Goal: Communication & Community: Answer question/provide support

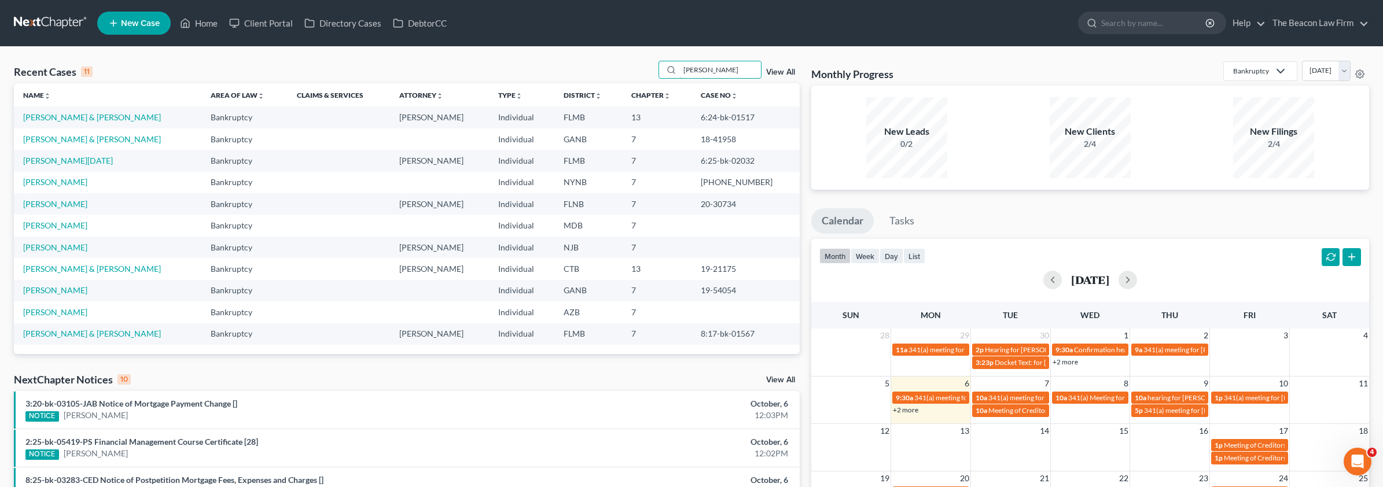
drag, startPoint x: 713, startPoint y: 76, endPoint x: 655, endPoint y: 70, distance: 58.7
click at [656, 70] on div "Recent Cases 11 [PERSON_NAME] View All" at bounding box center [407, 72] width 786 height 23
paste input "[PERSON_NAME]"
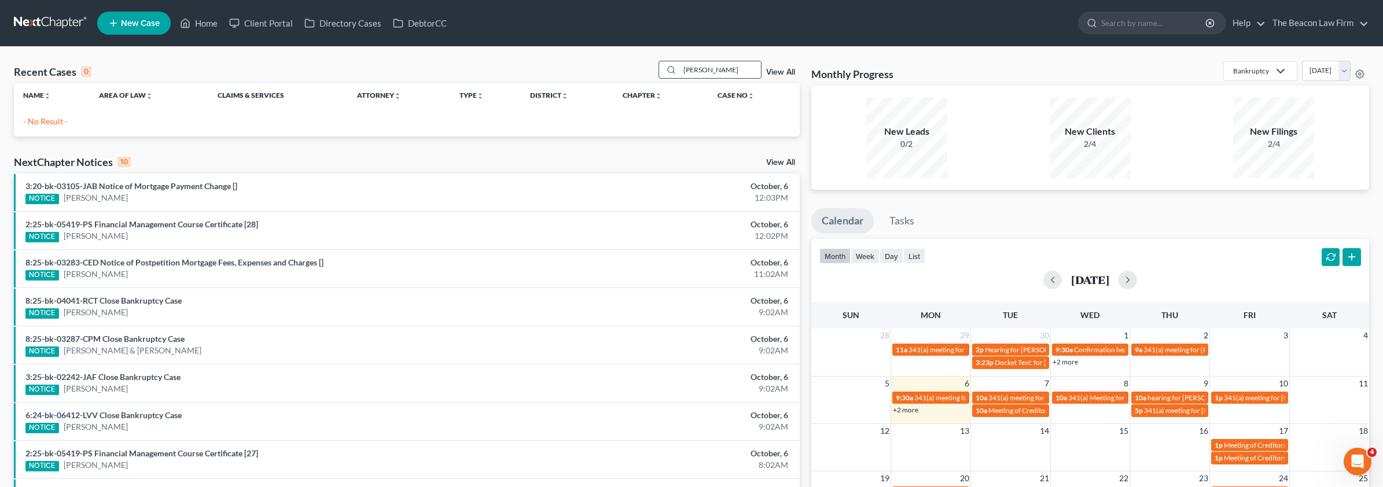
click at [706, 68] on input "[PERSON_NAME]" at bounding box center [720, 69] width 81 height 17
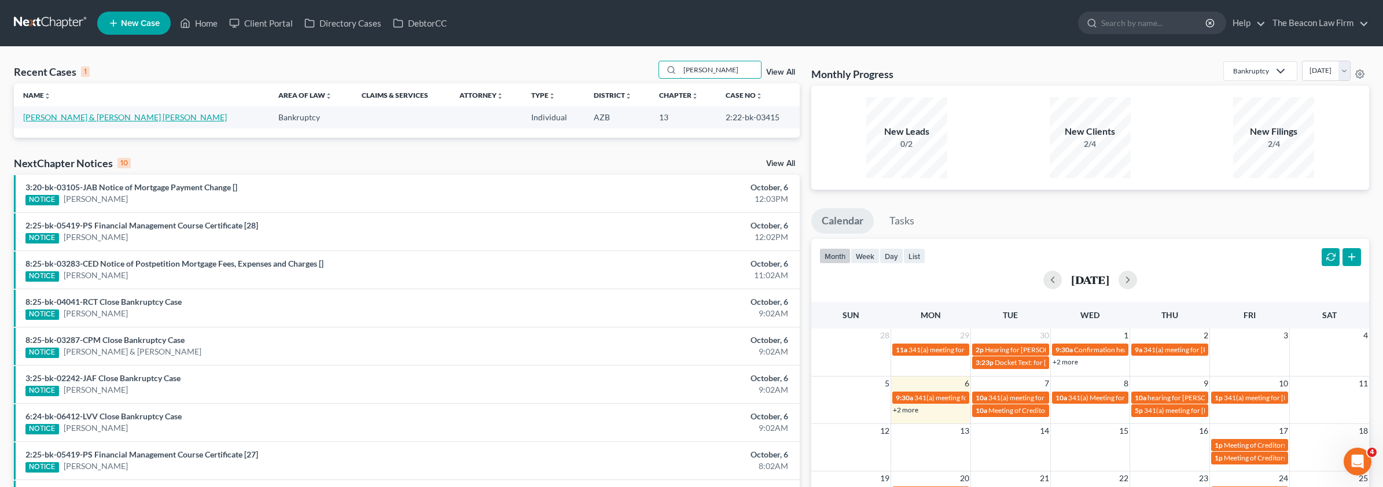
type input "[PERSON_NAME]"
click at [112, 120] on link "[PERSON_NAME] & [PERSON_NAME] [PERSON_NAME]" at bounding box center [125, 117] width 204 height 10
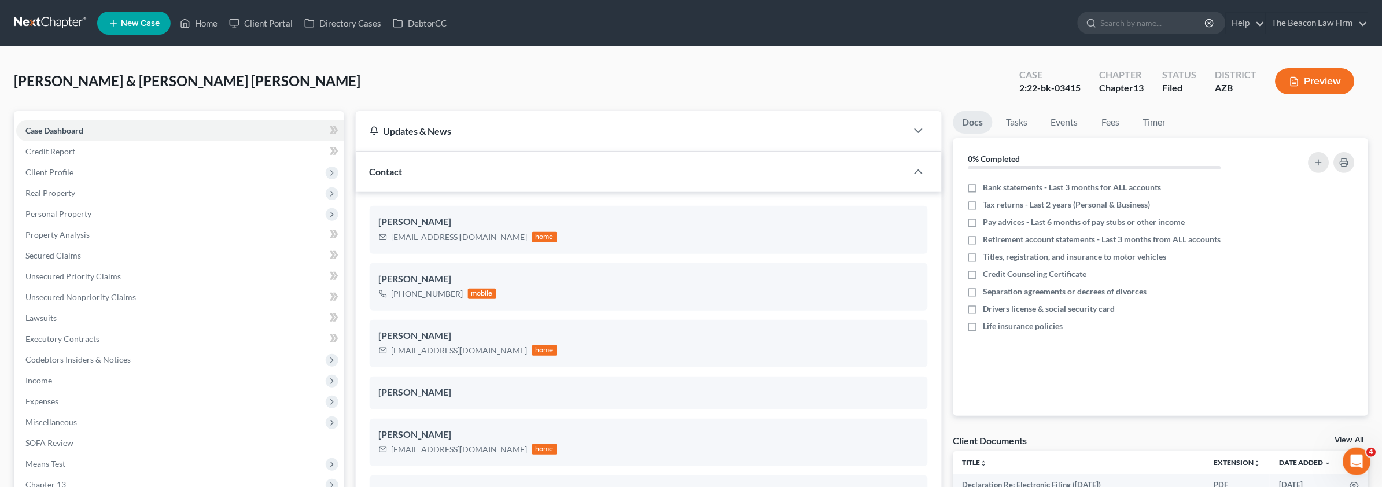
scroll to position [242, 0]
click at [200, 24] on link "Home" at bounding box center [198, 23] width 49 height 21
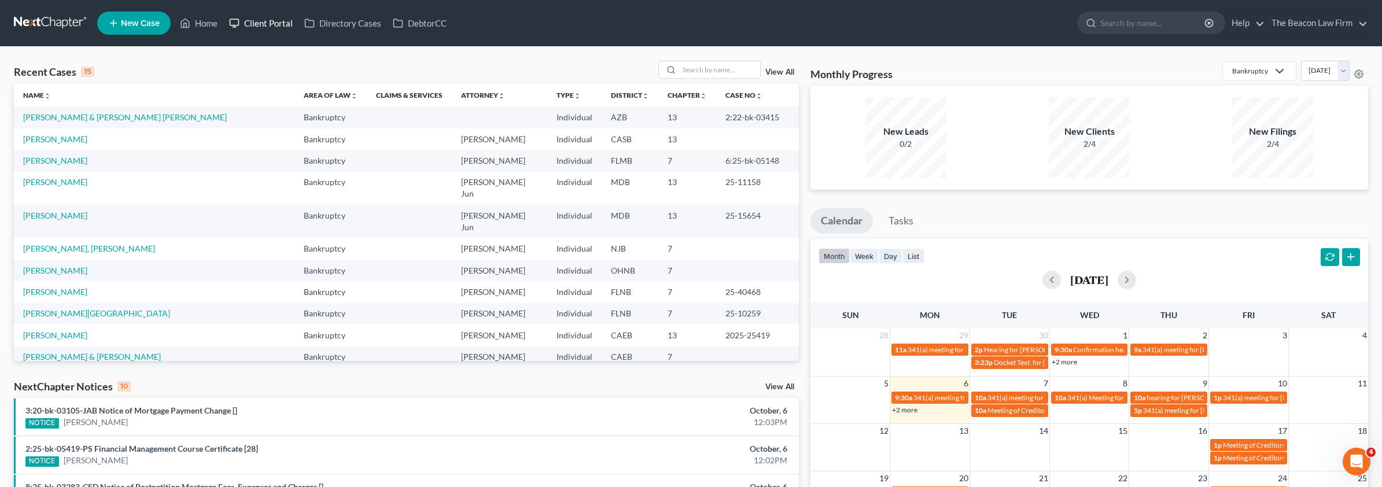
click at [272, 21] on link "Client Portal" at bounding box center [260, 23] width 75 height 21
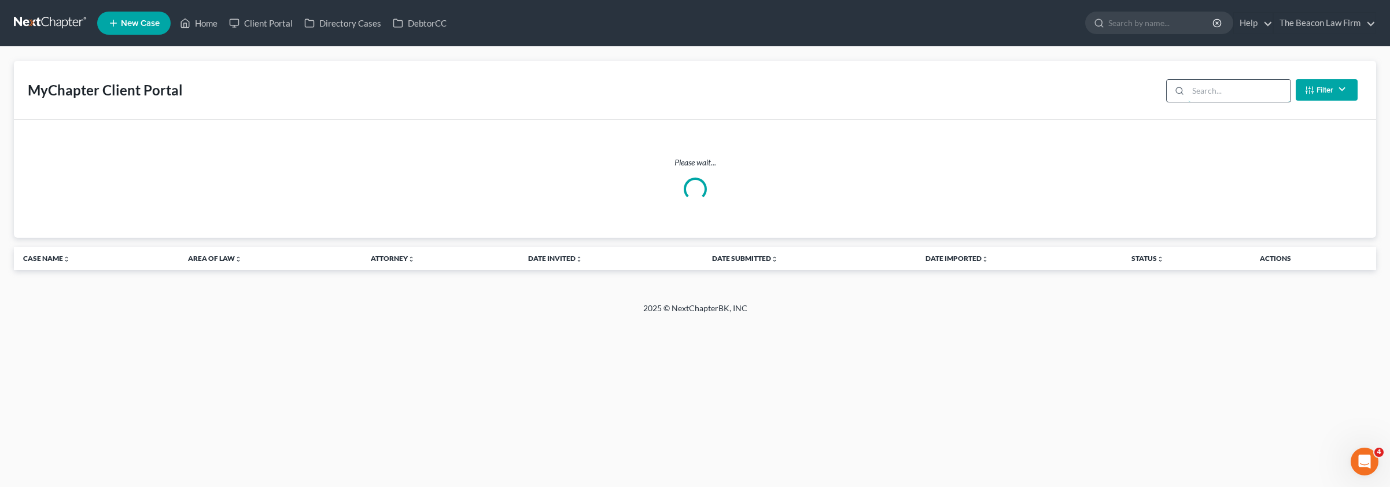
click at [1221, 97] on input "search" at bounding box center [1239, 91] width 102 height 22
paste input "[PERSON_NAME]"
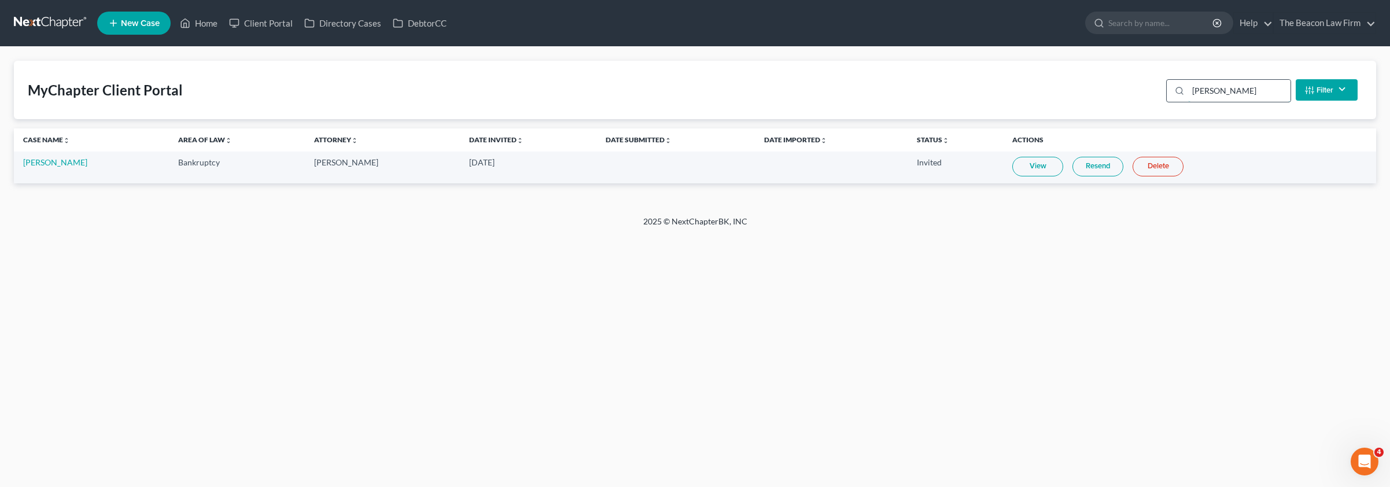
click at [1241, 98] on input "[PERSON_NAME]" at bounding box center [1239, 91] width 102 height 22
drag, startPoint x: 1210, startPoint y: 91, endPoint x: 1117, endPoint y: 90, distance: 93.7
click at [1117, 91] on div "MyChapter Client Portal [PERSON_NAME] Filter Status Filter... Invited In Progre…" at bounding box center [695, 90] width 1363 height 58
paste input "[EMAIL_ADDRESS][DOMAIN_NAME]"
type input "[EMAIL_ADDRESS][DOMAIN_NAME]"
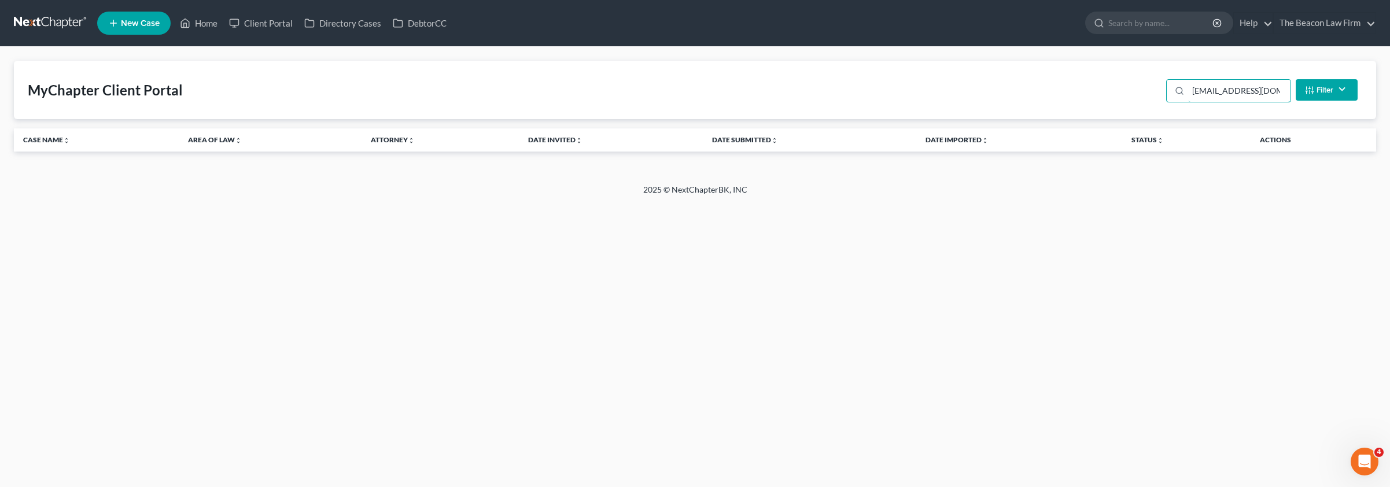
drag, startPoint x: 1282, startPoint y: 87, endPoint x: 1124, endPoint y: 89, distance: 158.0
click at [1124, 89] on div "MyChapter Client Portal [EMAIL_ADDRESS][DOMAIN_NAME] Filter Status Filter... In…" at bounding box center [695, 90] width 1363 height 58
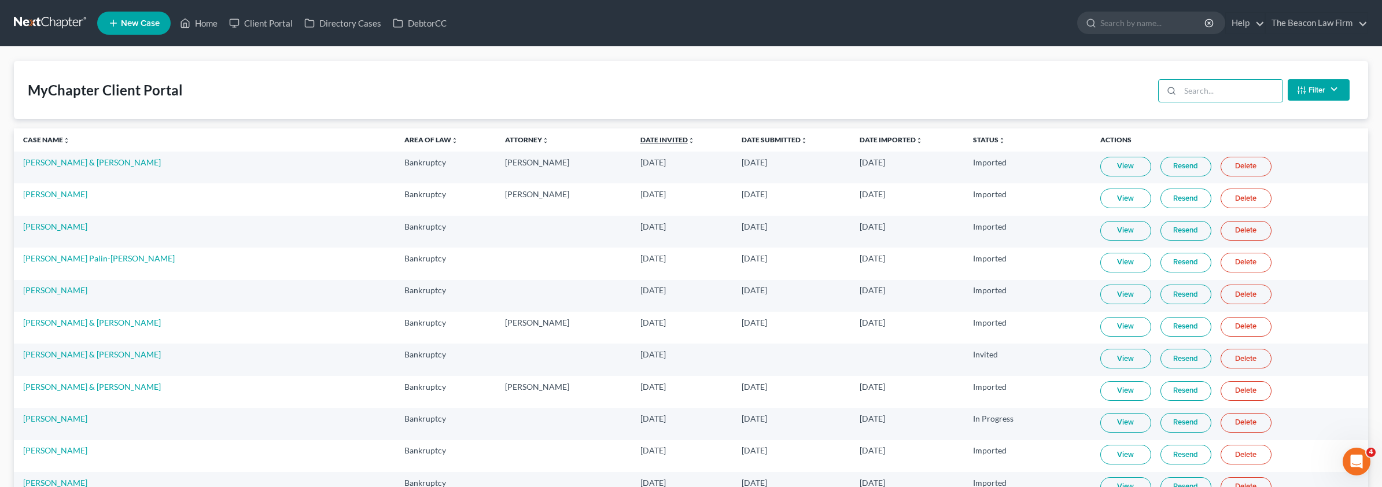
click at [640, 139] on link "Date Invited unfold_more expand_more expand_less" at bounding box center [667, 139] width 54 height 9
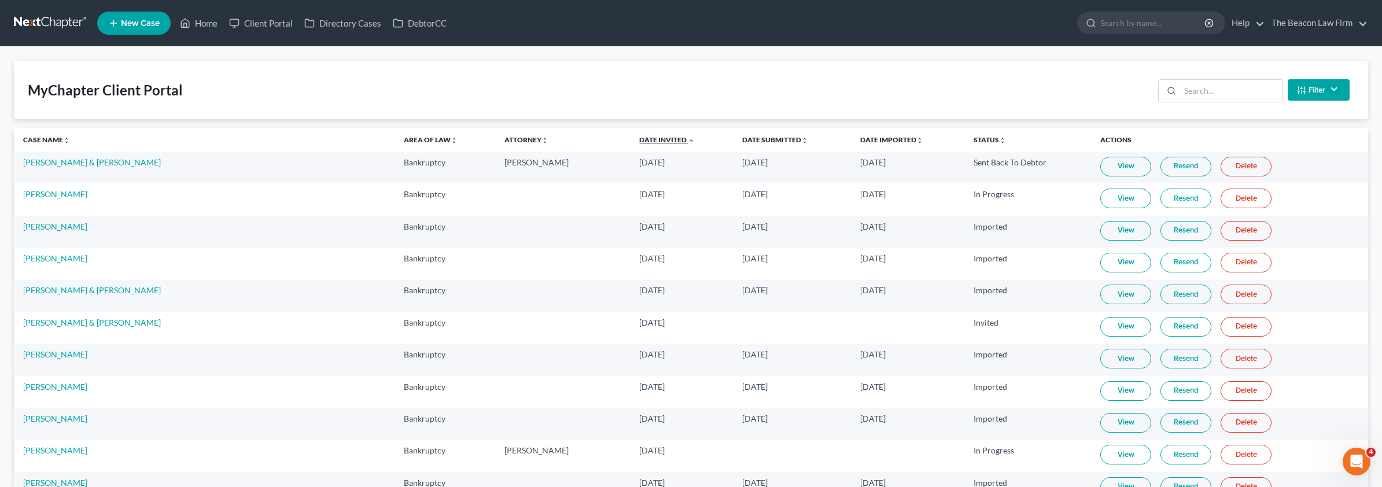
click at [639, 139] on link "Date Invited unfold_more expand_more expand_less" at bounding box center [667, 139] width 56 height 9
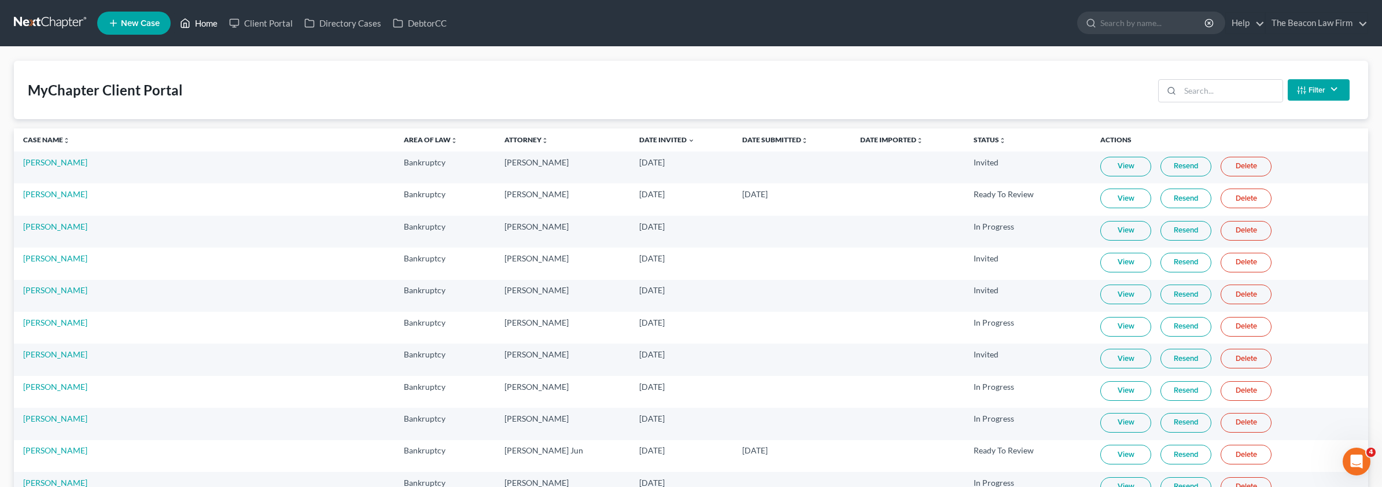
click at [214, 24] on link "Home" at bounding box center [198, 23] width 49 height 21
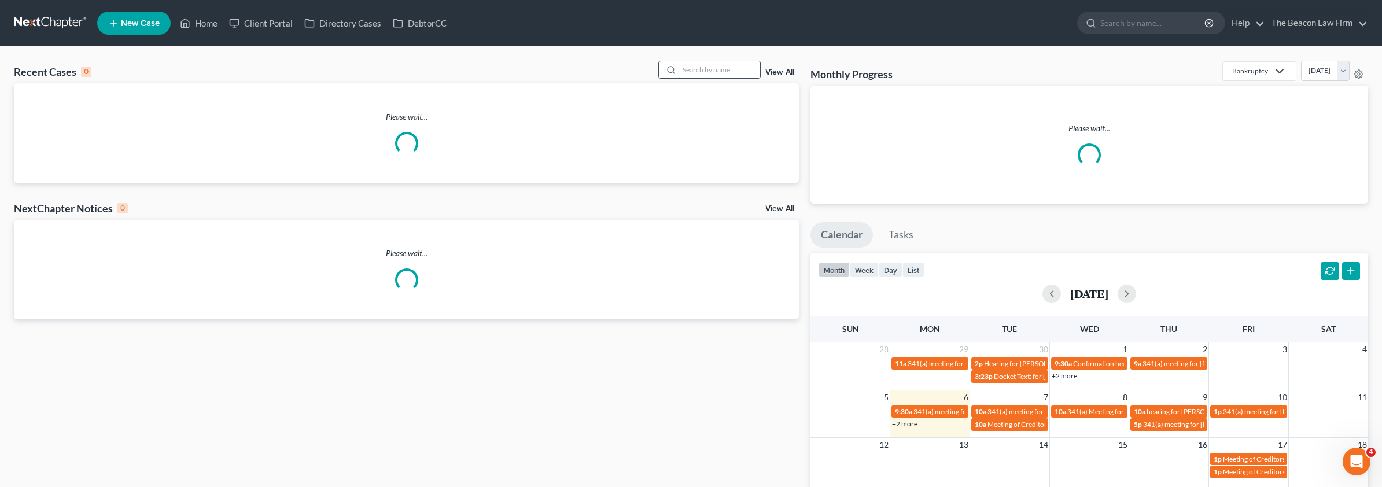
click at [686, 68] on input "search" at bounding box center [719, 69] width 81 height 17
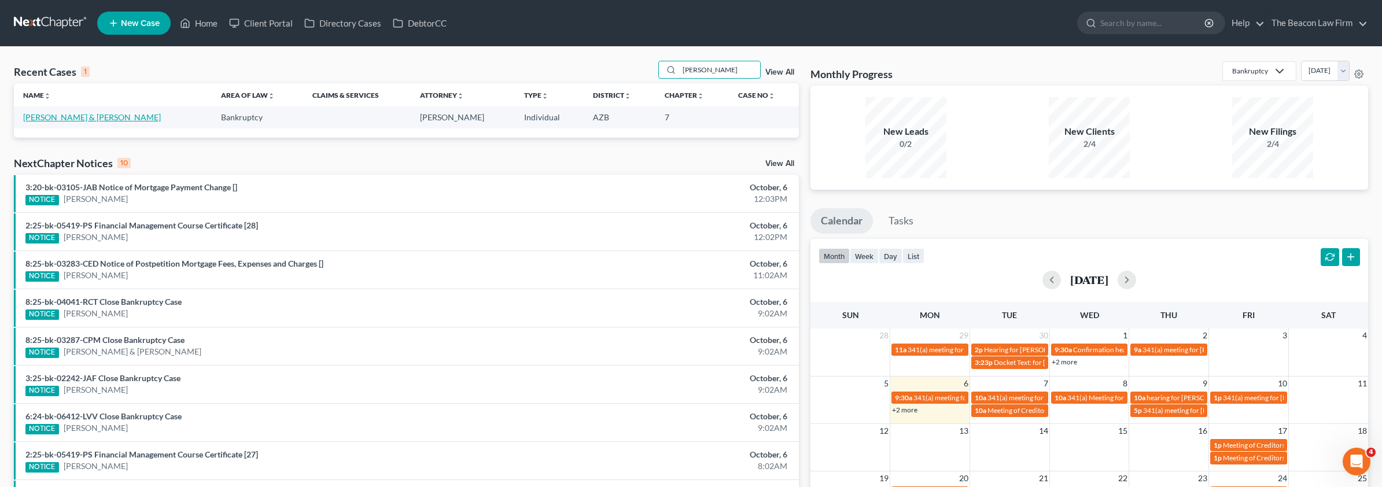
type input "[PERSON_NAME]"
click at [80, 122] on link "[PERSON_NAME] & [PERSON_NAME]" at bounding box center [92, 117] width 138 height 10
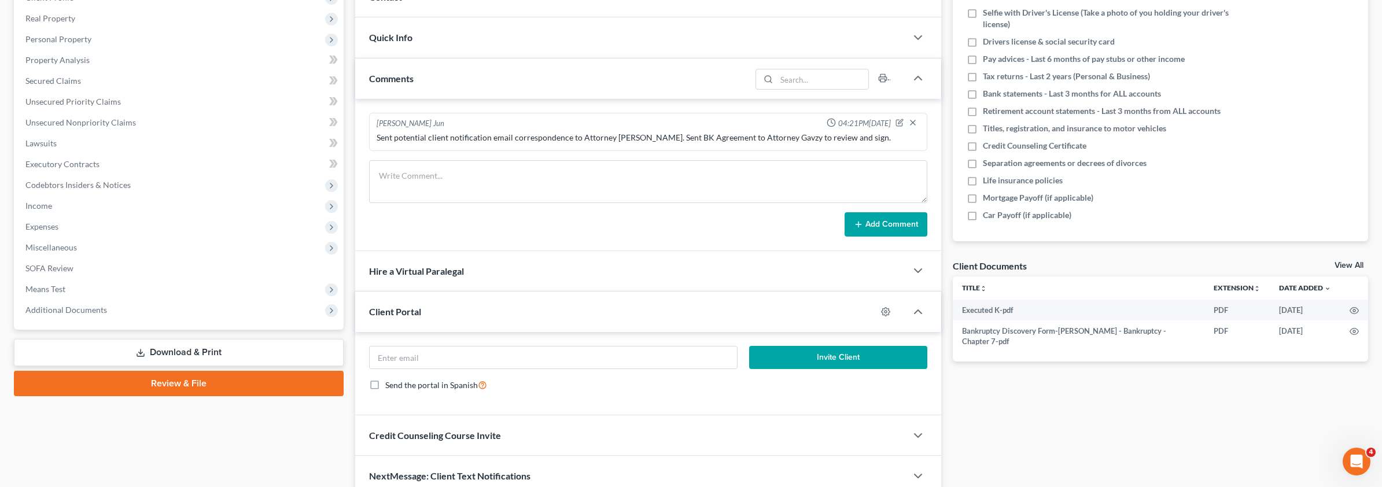
scroll to position [220, 0]
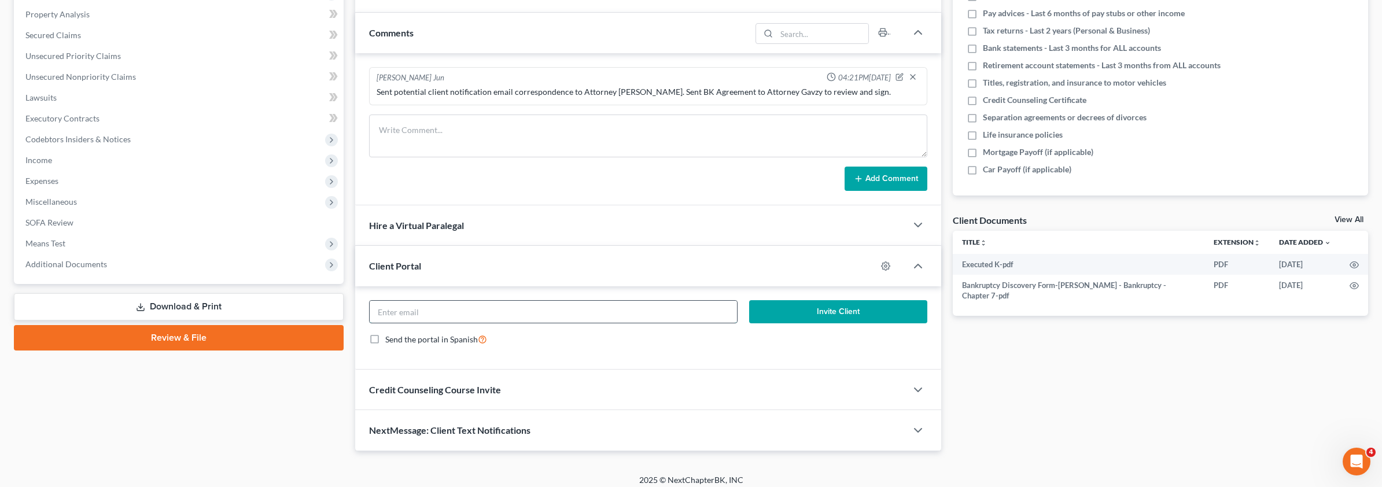
click at [466, 316] on input "email" at bounding box center [553, 312] width 367 height 22
paste input "[EMAIL_ADDRESS][DOMAIN_NAME]"
type input "[EMAIL_ADDRESS][DOMAIN_NAME]"
click at [885, 263] on icon "button" at bounding box center [885, 266] width 9 height 9
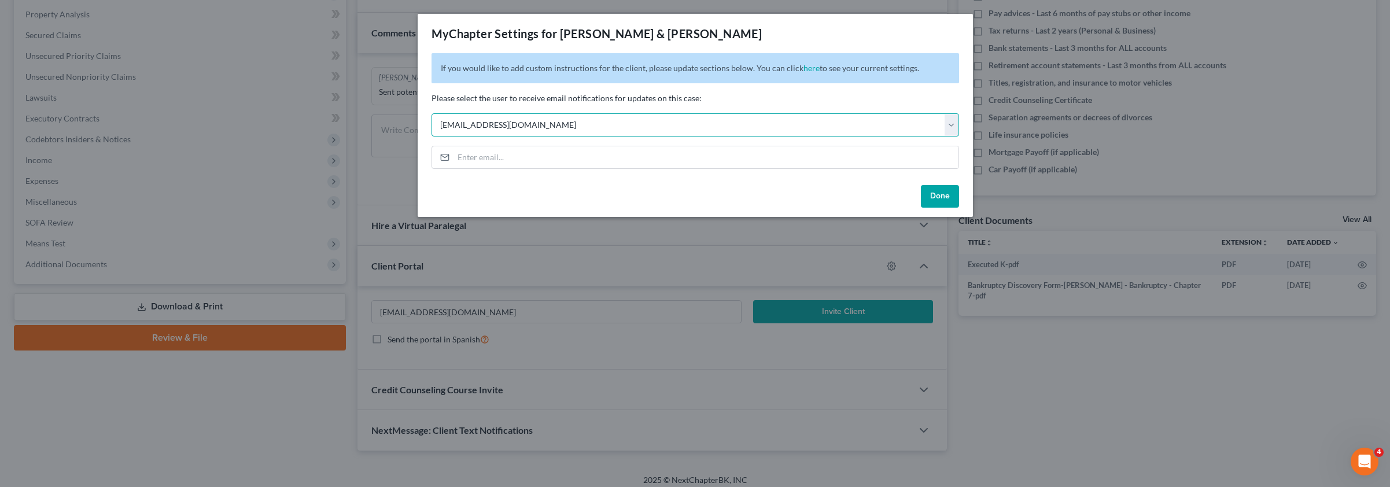
select select "11"
click at [933, 194] on button "Done" at bounding box center [940, 196] width 38 height 23
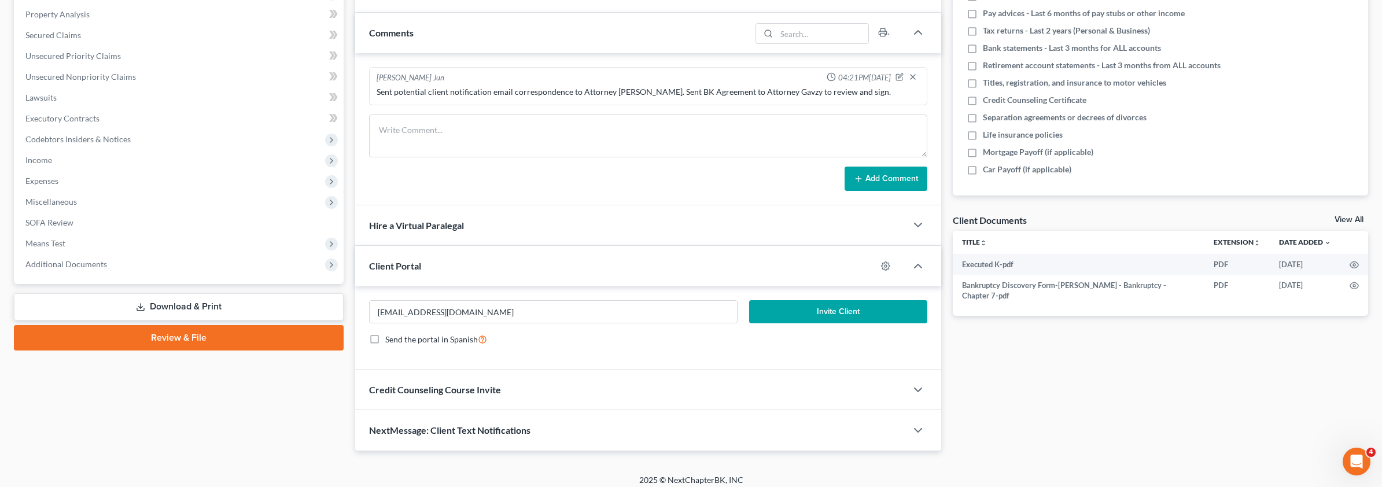
click at [863, 312] on button "Invite Client" at bounding box center [838, 311] width 178 height 23
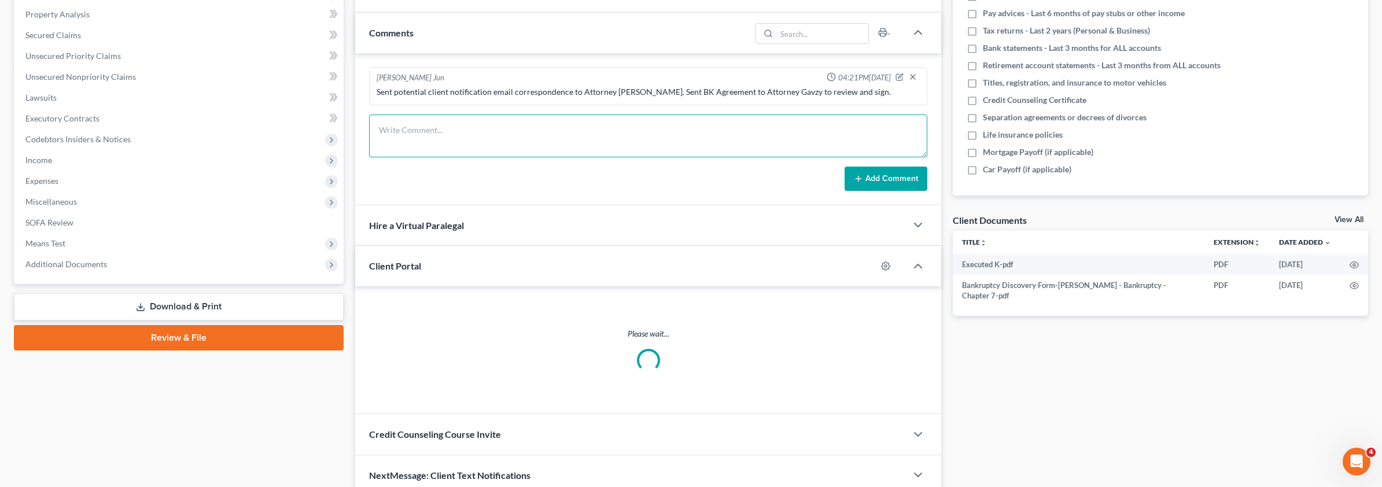
click at [445, 127] on textarea at bounding box center [648, 136] width 558 height 43
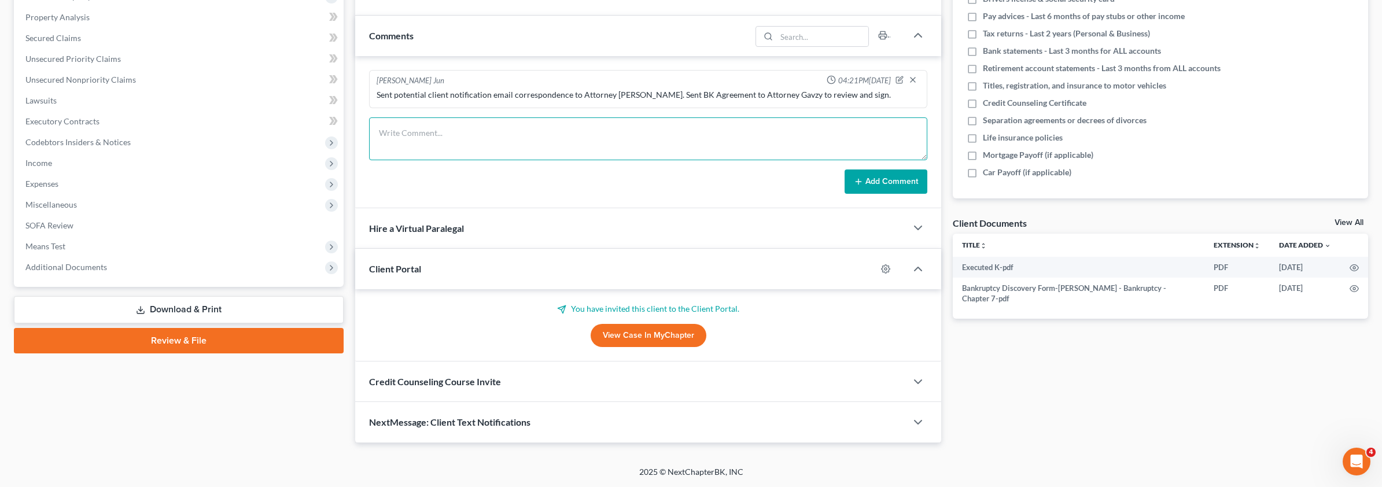
scroll to position [216, 0]
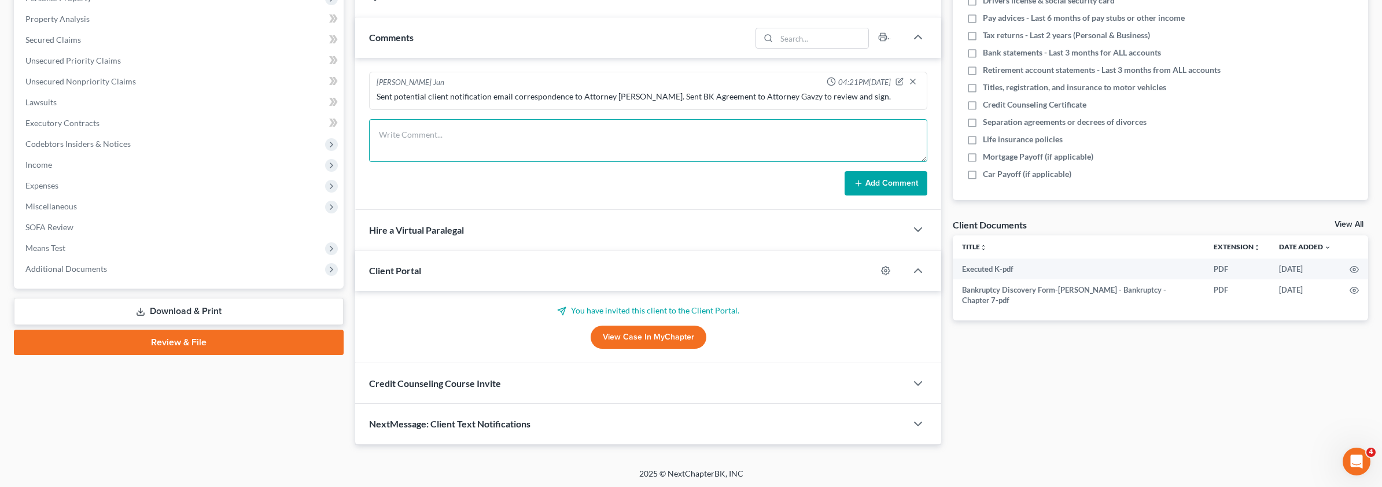
click at [452, 144] on textarea at bounding box center [648, 140] width 558 height 43
paste textarea "Clients are paid in full. Sent clients and Attorney [PERSON_NAME] petition prep…"
click at [623, 90] on div "Sent potential client notification email correspondence to Attorney [PERSON_NAM…" at bounding box center [648, 97] width 548 height 16
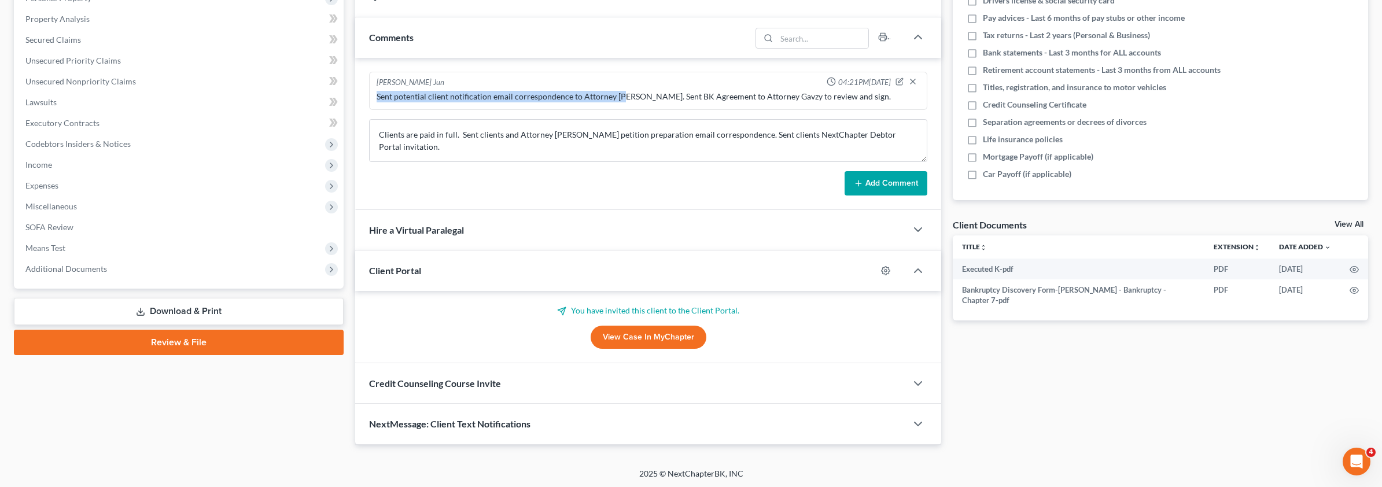
click at [616, 95] on div "Sent potential client notification email correspondence to Attorney [PERSON_NAM…" at bounding box center [648, 97] width 543 height 12
drag, startPoint x: 617, startPoint y: 95, endPoint x: 635, endPoint y: 91, distance: 18.5
click at [635, 91] on div "Sent potential client notification email correspondence to Attorney [PERSON_NAM…" at bounding box center [648, 97] width 543 height 12
copy div "Gavzy"
click at [564, 135] on textarea "Clients are paid in full. Sent clients and Attorney [PERSON_NAME] petition prep…" at bounding box center [648, 140] width 558 height 43
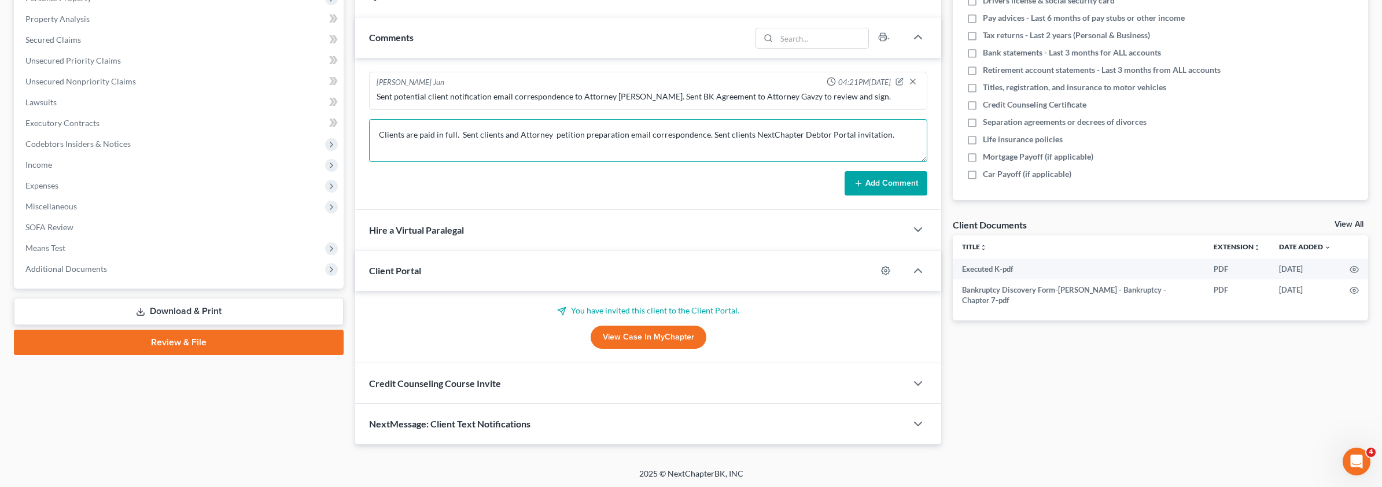
paste textarea "Gavzy"
type textarea "Clients are paid in full. Sent clients and Attorney [PERSON_NAME] petition prep…"
click at [871, 171] on form "Clients are paid in full. Sent clients and Attorney [PERSON_NAME] petition prep…" at bounding box center [648, 157] width 558 height 76
click at [873, 175] on button "Add Comment" at bounding box center [886, 183] width 83 height 24
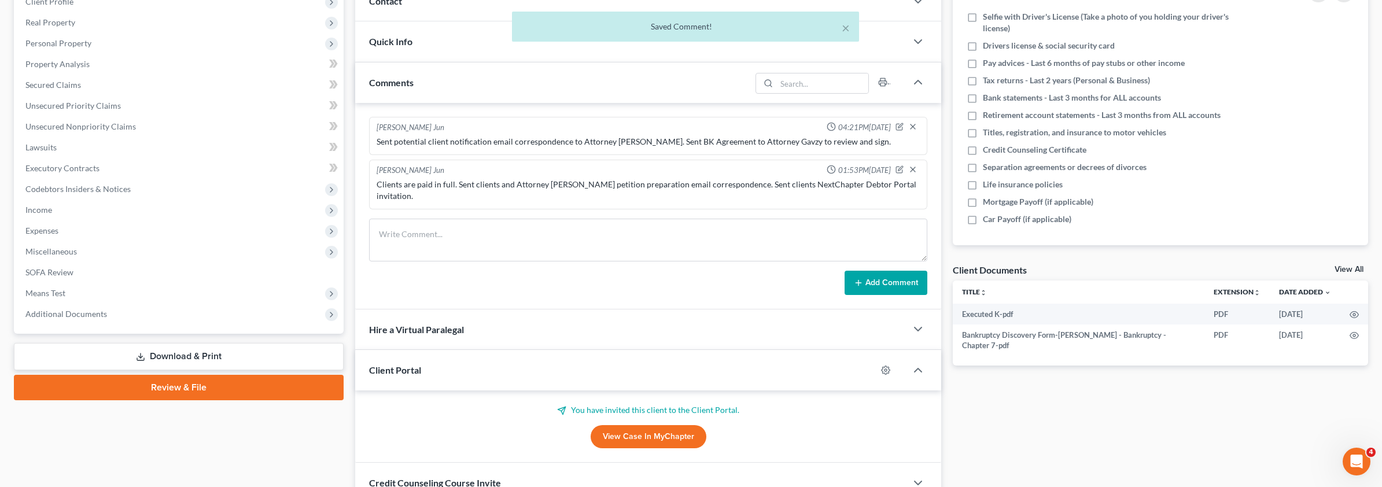
scroll to position [259, 0]
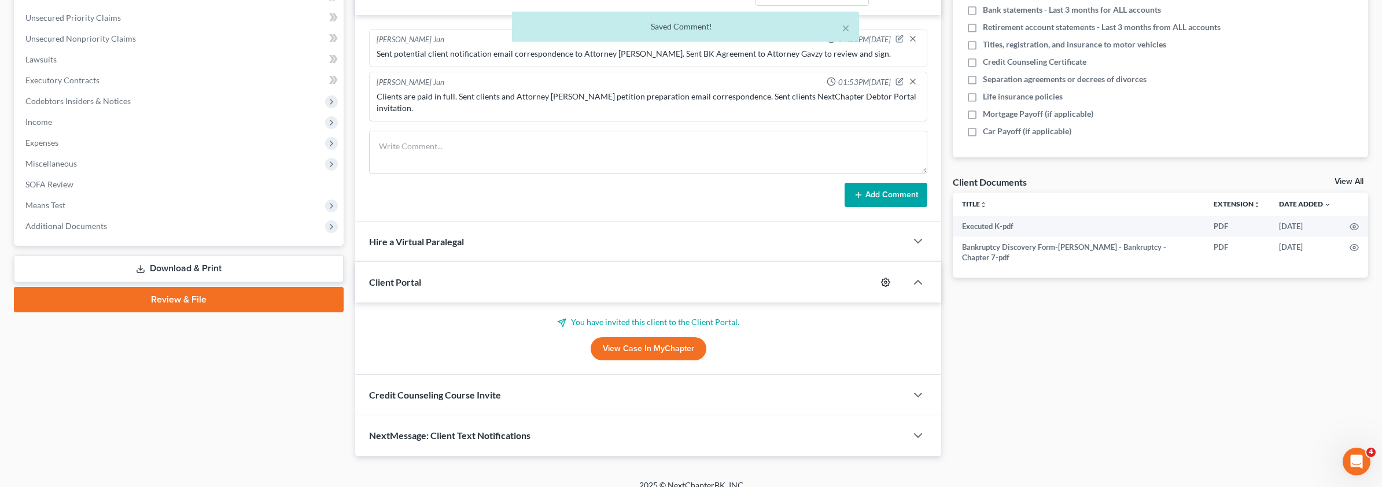
click at [885, 278] on icon "button" at bounding box center [885, 282] width 9 height 9
select select "11"
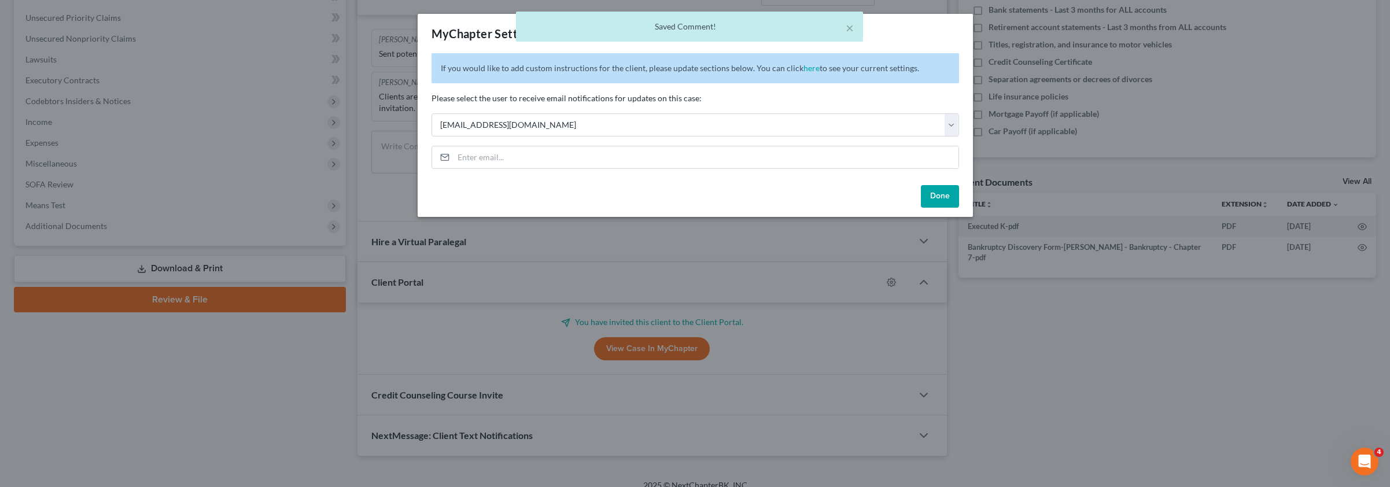
click at [927, 192] on button "Done" at bounding box center [940, 196] width 38 height 23
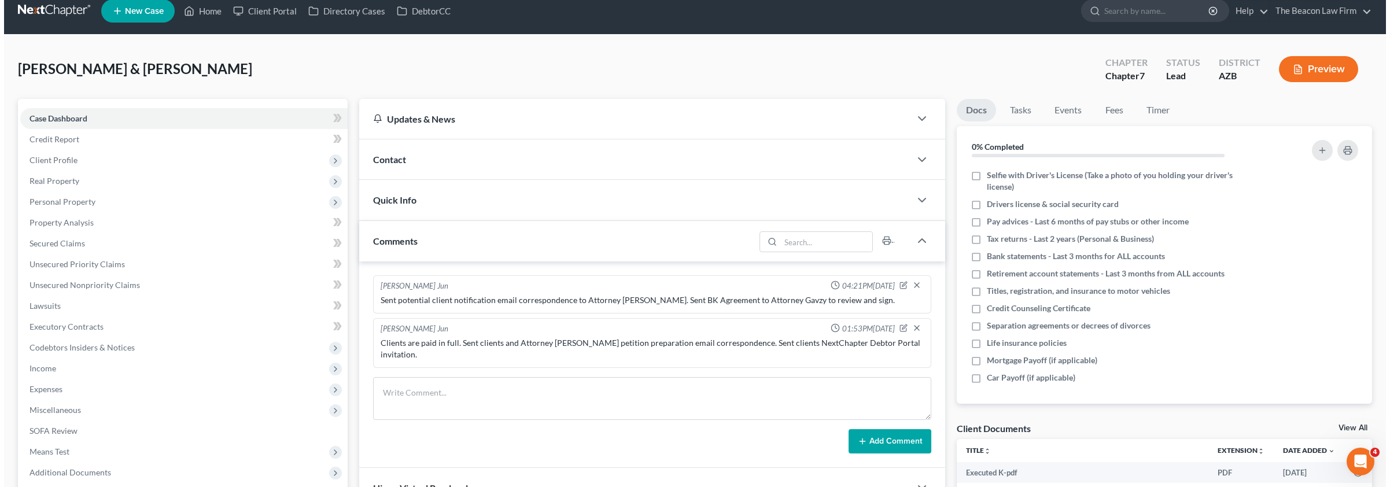
scroll to position [0, 0]
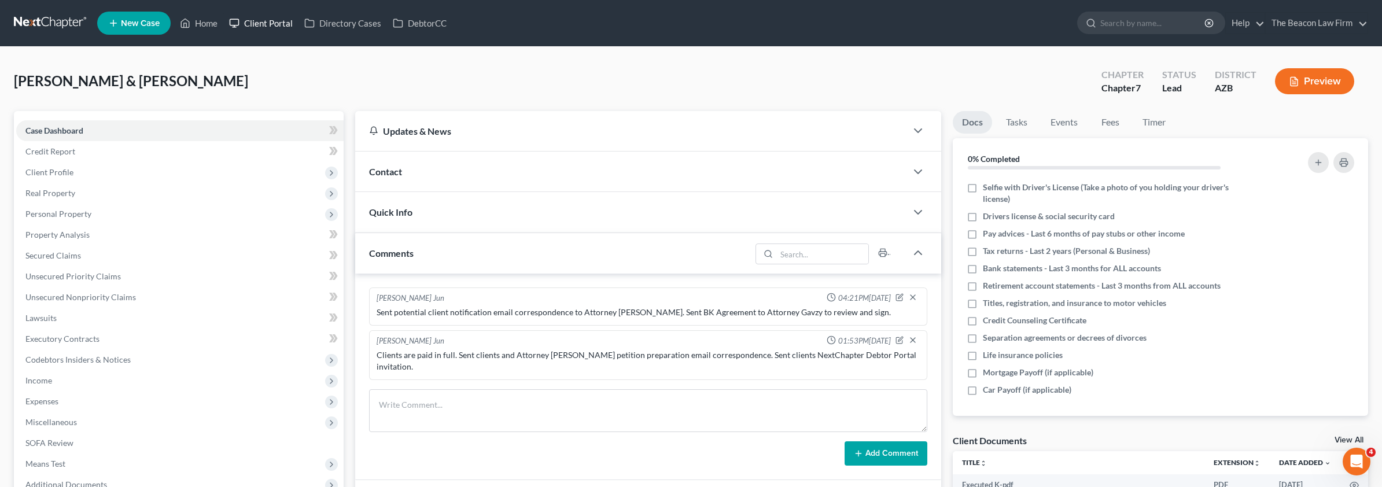
click at [264, 24] on link "Client Portal" at bounding box center [260, 23] width 75 height 21
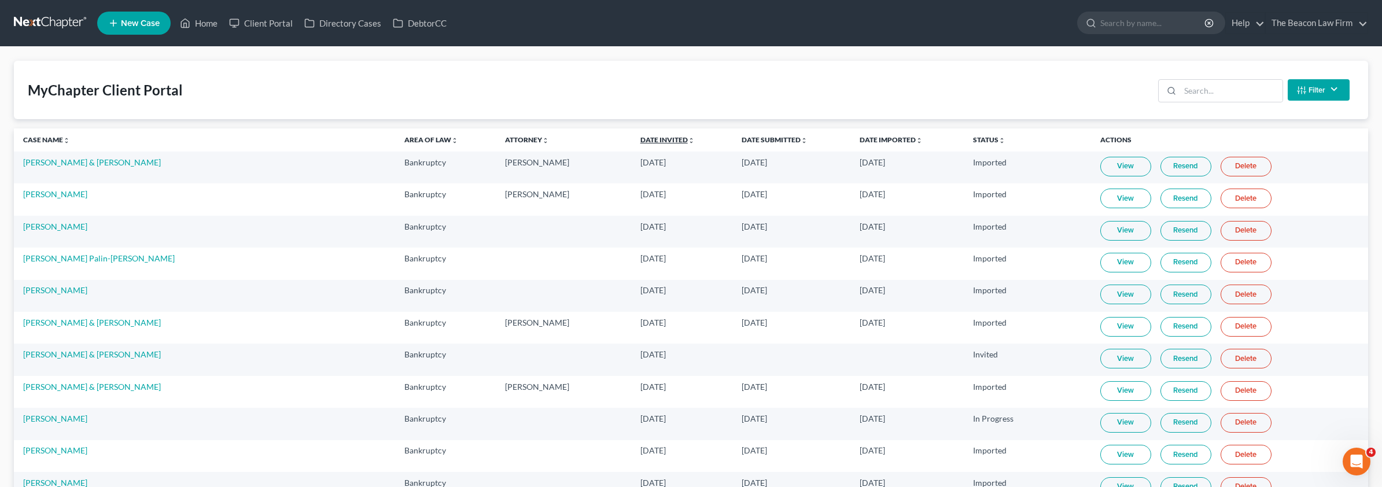
click at [640, 141] on link "Date Invited unfold_more expand_more expand_less" at bounding box center [667, 139] width 54 height 9
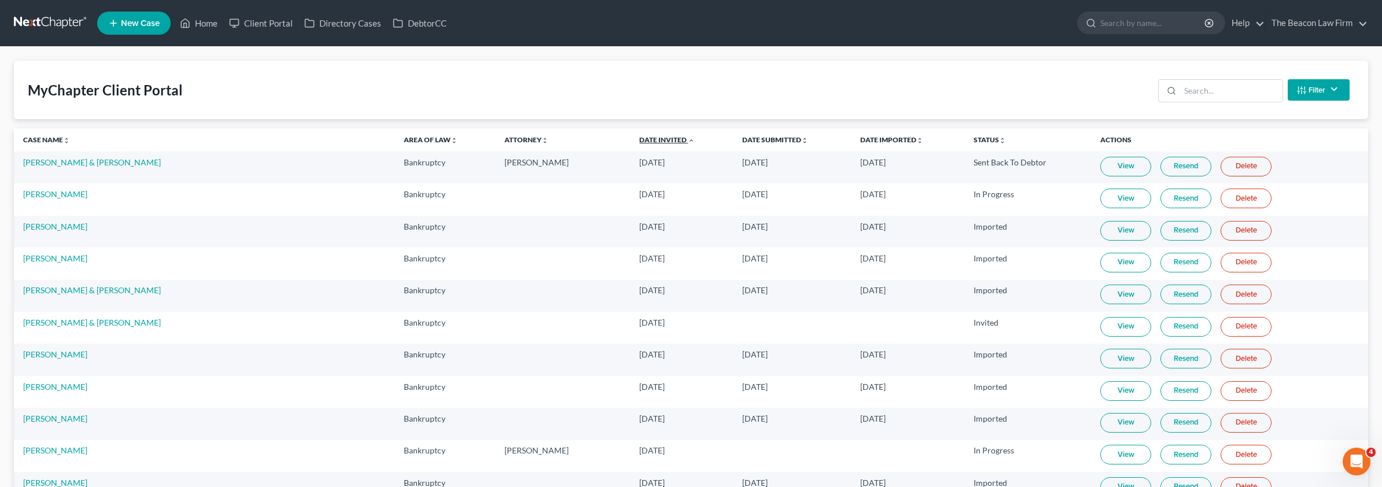
click at [639, 140] on link "Date Invited unfold_more expand_more expand_less" at bounding box center [667, 139] width 56 height 9
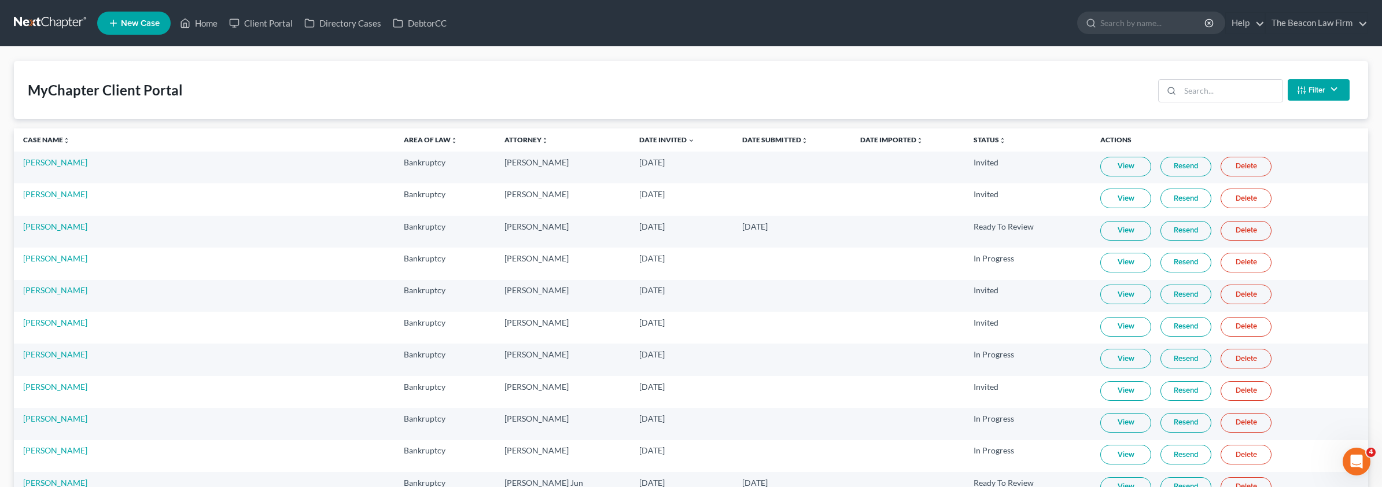
click at [1175, 172] on link "Resend" at bounding box center [1186, 167] width 51 height 20
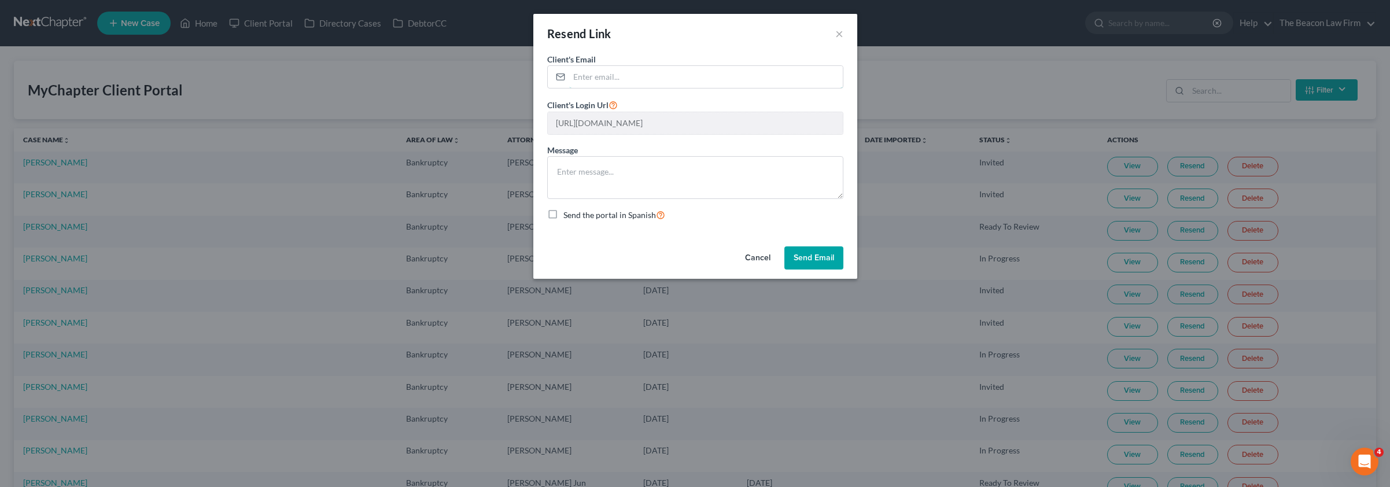
drag, startPoint x: 629, startPoint y: 82, endPoint x: 108, endPoint y: 27, distance: 524.2
click at [629, 82] on input "email" at bounding box center [706, 77] width 274 height 22
type input "[EMAIL_ADDRESS][DOMAIN_NAME]"
click at [788, 252] on button "Send Email" at bounding box center [814, 257] width 59 height 23
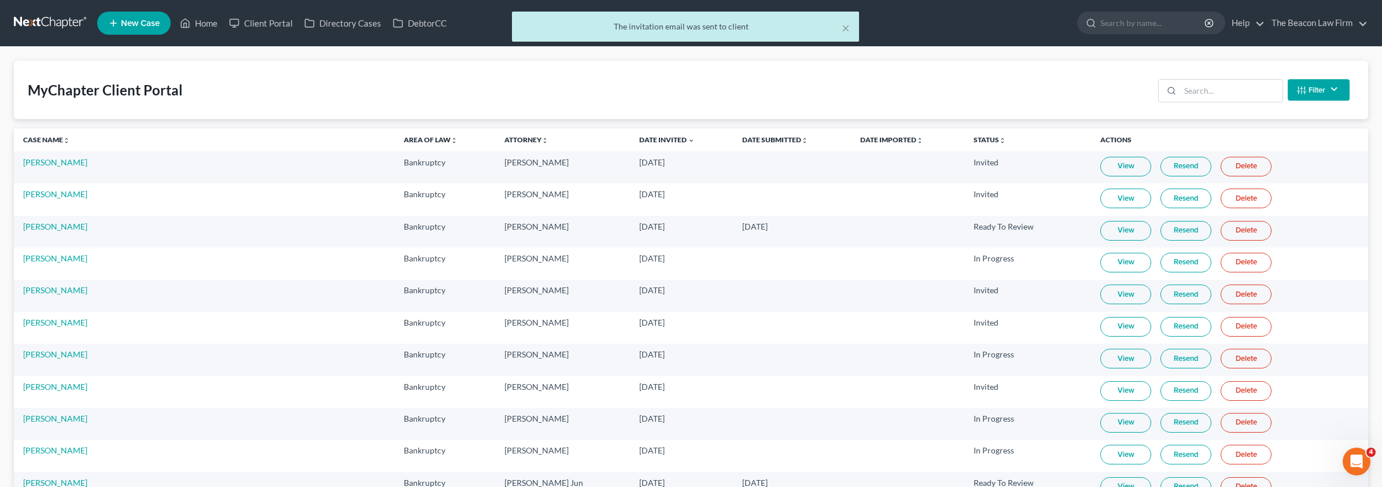
click at [846, 27] on button "×" at bounding box center [846, 28] width 8 height 14
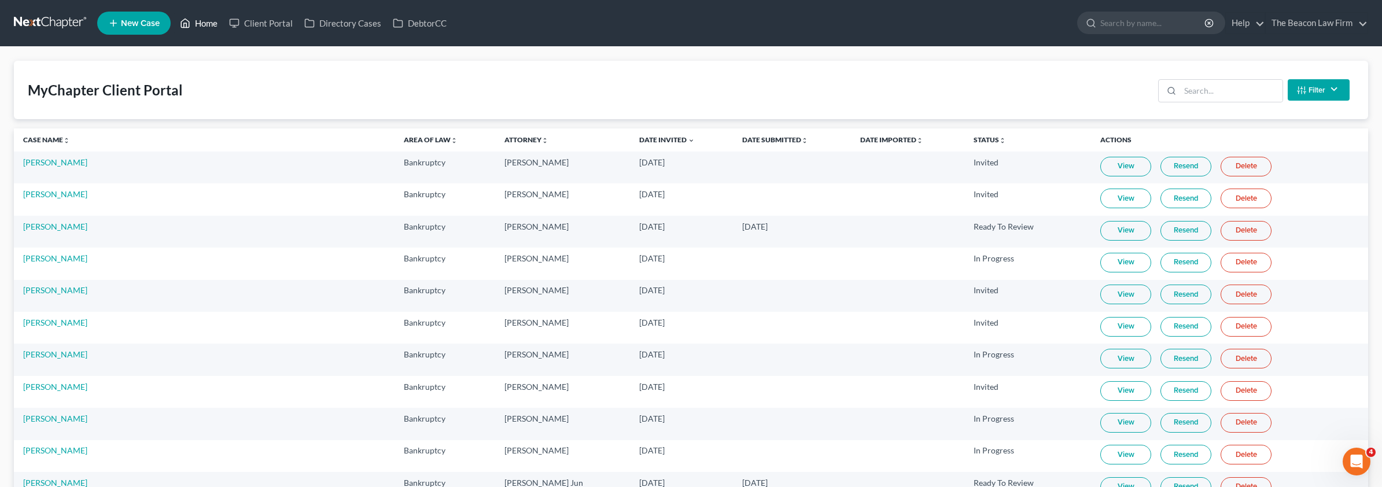
click at [198, 24] on link "Home" at bounding box center [198, 23] width 49 height 21
